Goal: Task Accomplishment & Management: Complete application form

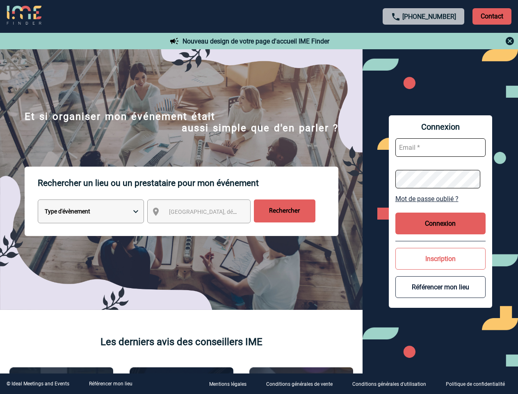
click at [259, 197] on p "Rechercher un lieu ou un prestataire pour mon événement" at bounding box center [188, 183] width 301 height 33
click at [492, 16] on p "Contact" at bounding box center [492, 16] width 39 height 16
click at [424, 41] on div at bounding box center [424, 41] width 183 height 10
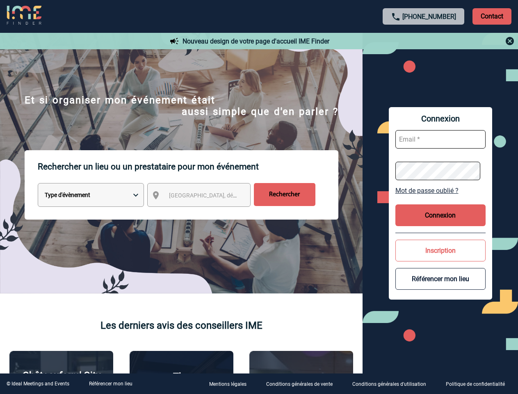
click at [206, 213] on div at bounding box center [178, 135] width 357 height 271
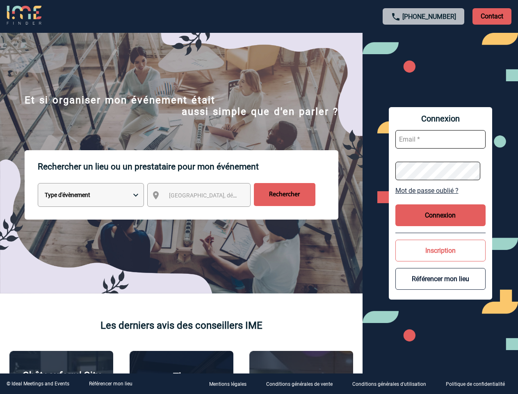
click at [441, 199] on div "Connexion Mot de passe oublié ? Connexion Inscription Référencer mon lieu" at bounding box center [440, 203] width 103 height 193
click at [441, 223] on button "Connexion" at bounding box center [441, 215] width 90 height 22
click at [441, 259] on button "Inscription" at bounding box center [441, 251] width 90 height 22
click at [441, 287] on div at bounding box center [221, 168] width 443 height 337
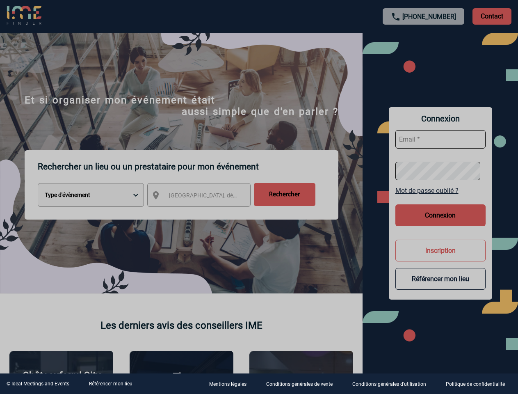
click at [110, 384] on link "Référencer mon lieu" at bounding box center [111, 384] width 44 height 6
